Goal: Task Accomplishment & Management: Use online tool/utility

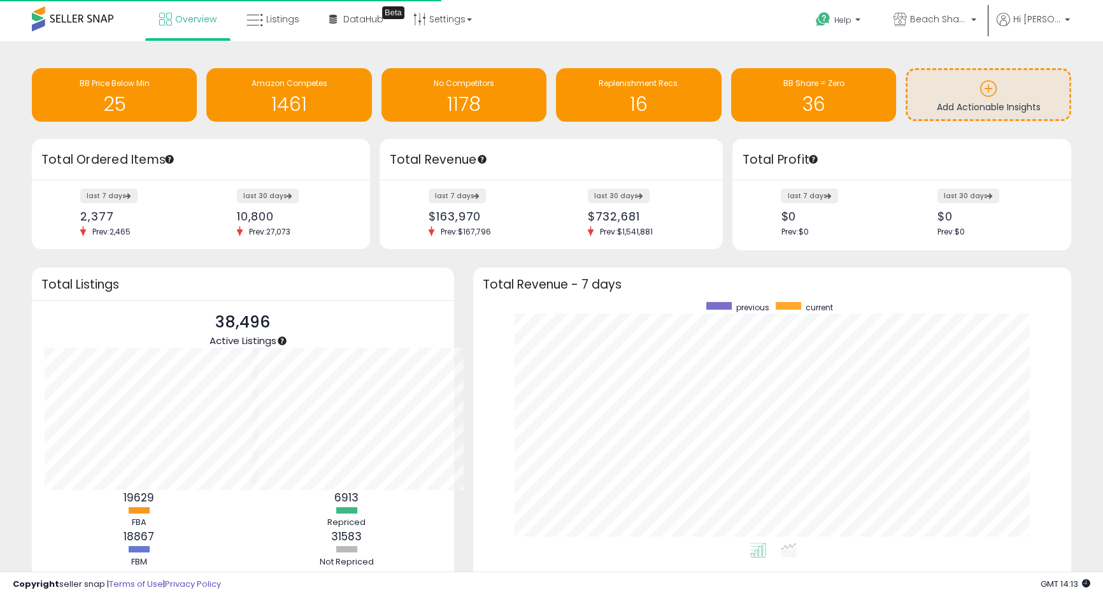
scroll to position [241, 573]
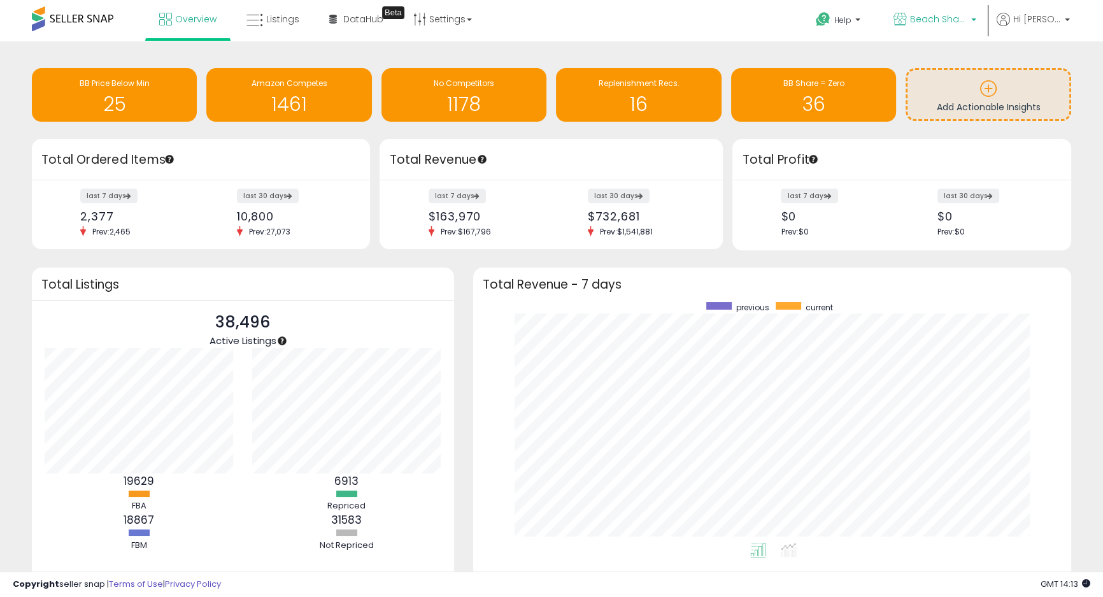
click at [967, 22] on span "Beach Shack Designs" at bounding box center [938, 19] width 57 height 13
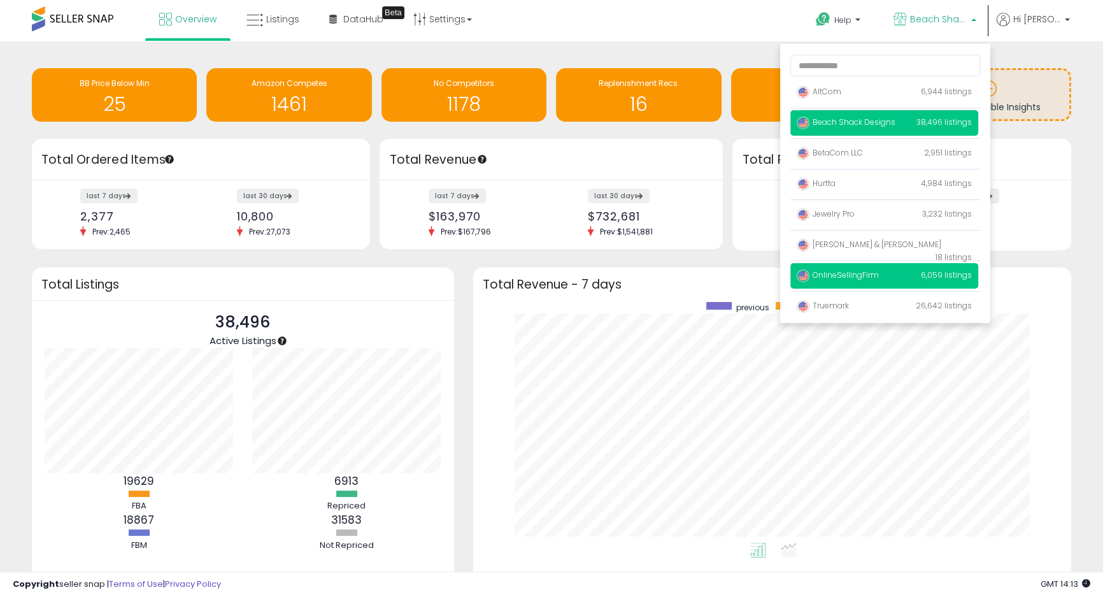
click at [869, 273] on span "OnlineSellingFirm" at bounding box center [838, 274] width 82 height 11
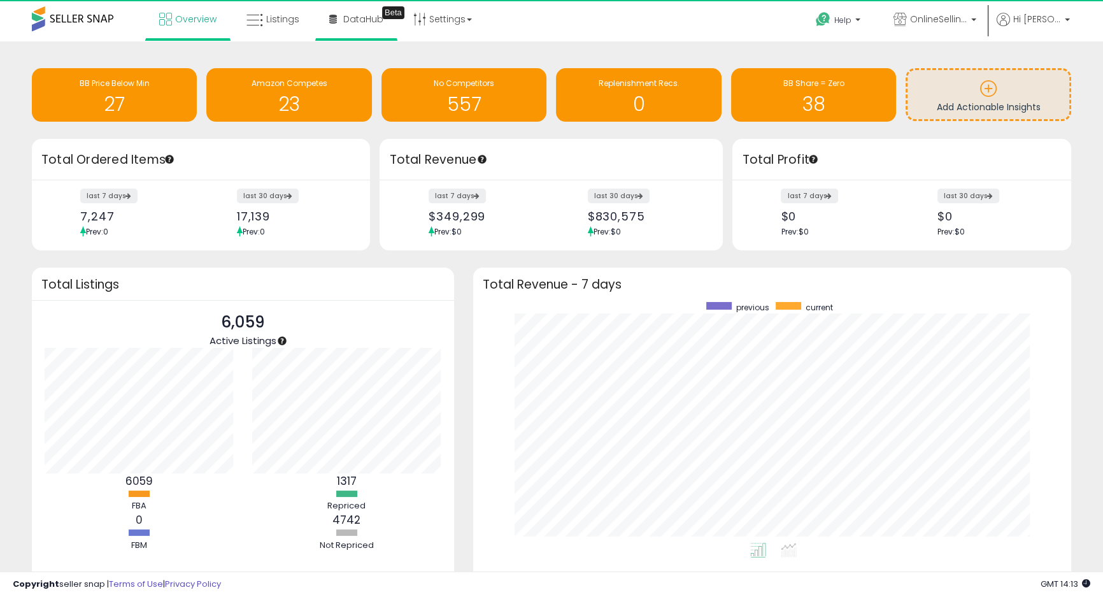
scroll to position [636518, 636187]
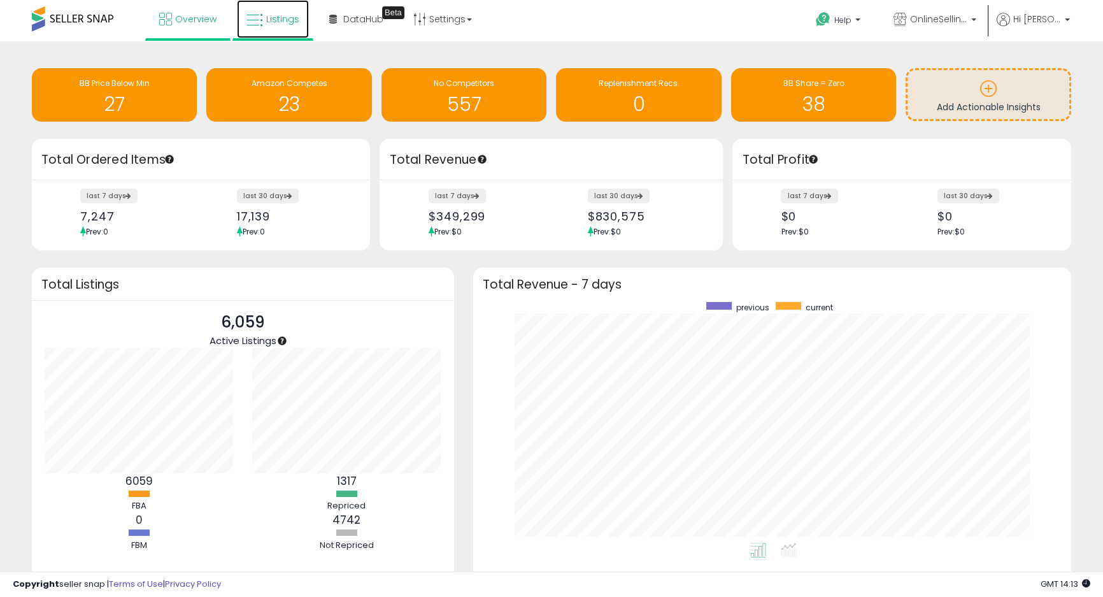
click at [269, 18] on span "Listings" at bounding box center [282, 19] width 33 height 13
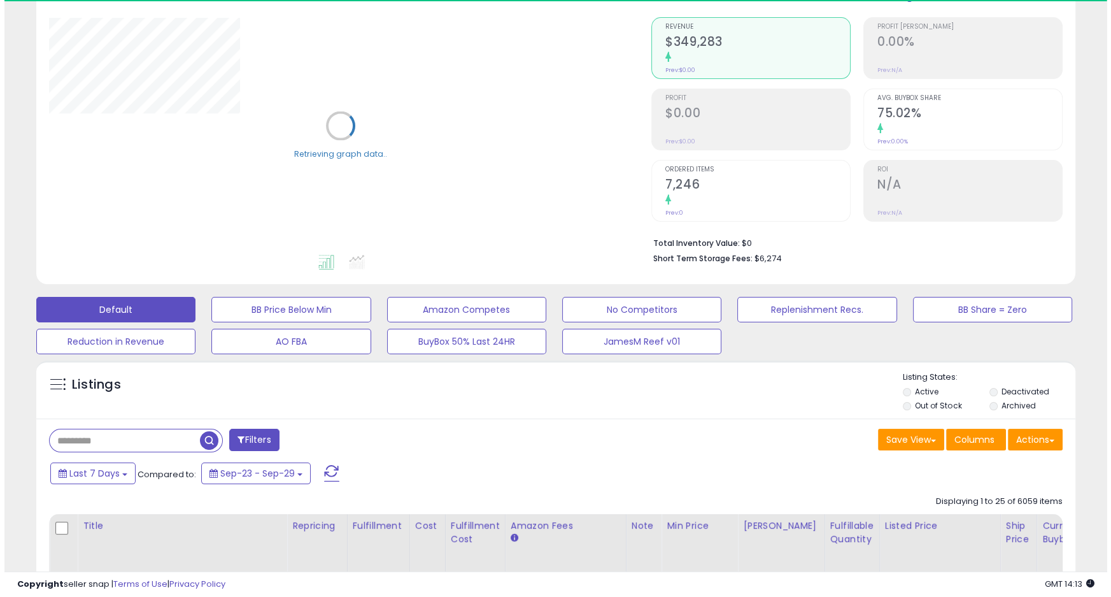
scroll to position [173, 0]
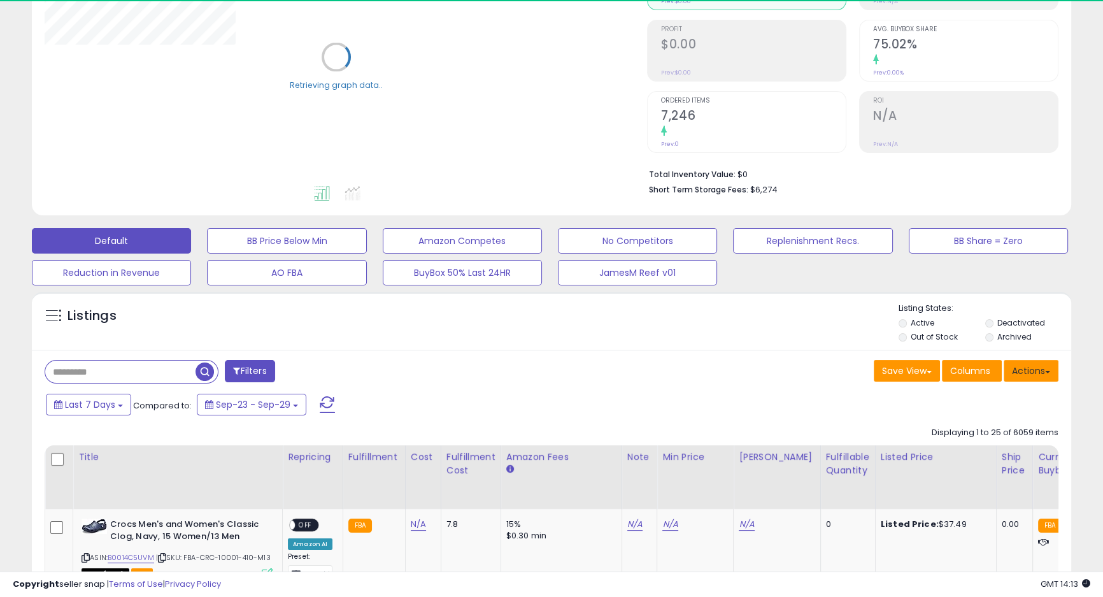
click at [1053, 375] on button "Actions" at bounding box center [1031, 371] width 55 height 22
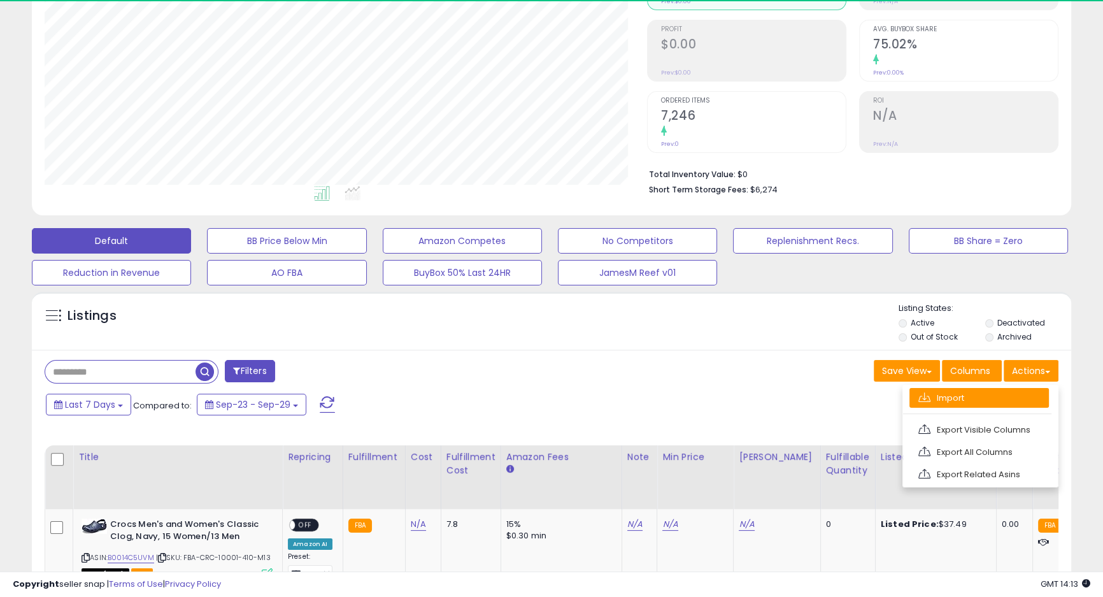
click at [995, 397] on link "Import" at bounding box center [978, 398] width 139 height 20
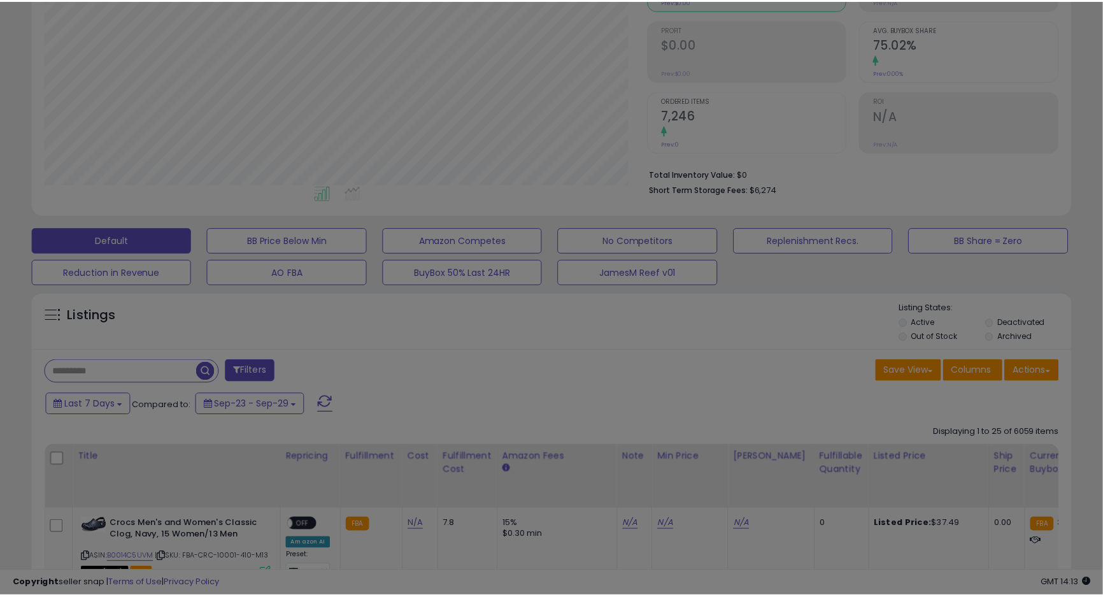
scroll to position [261, 607]
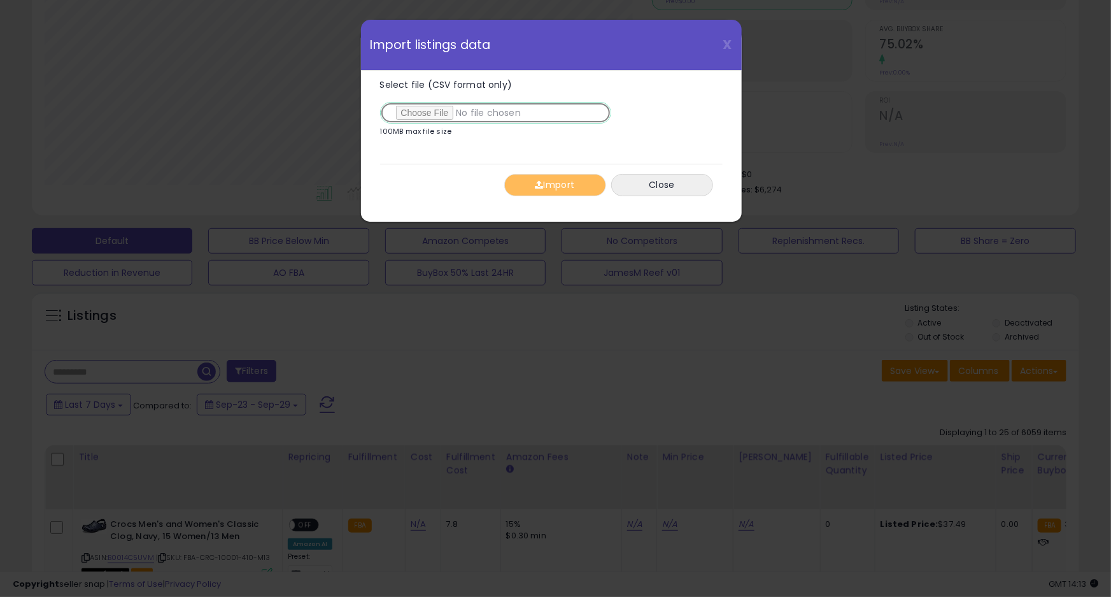
click at [433, 113] on input "Select file (CSV format only)" at bounding box center [495, 113] width 231 height 22
type input "**********"
click at [551, 185] on button "Import" at bounding box center [555, 185] width 102 height 22
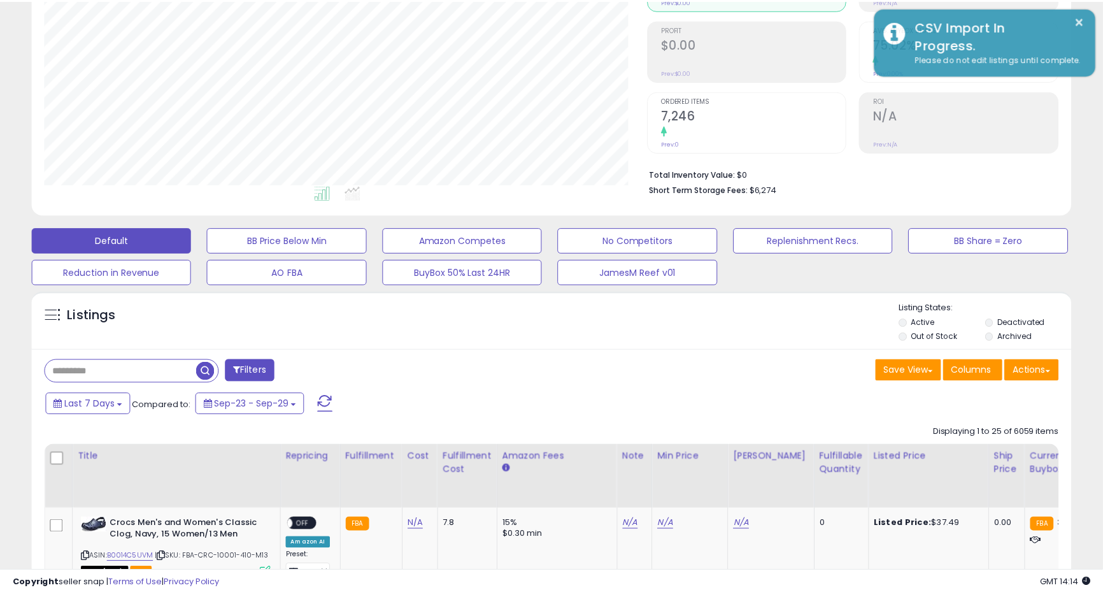
scroll to position [636499, 636157]
